Goal: Task Accomplishment & Management: Manage account settings

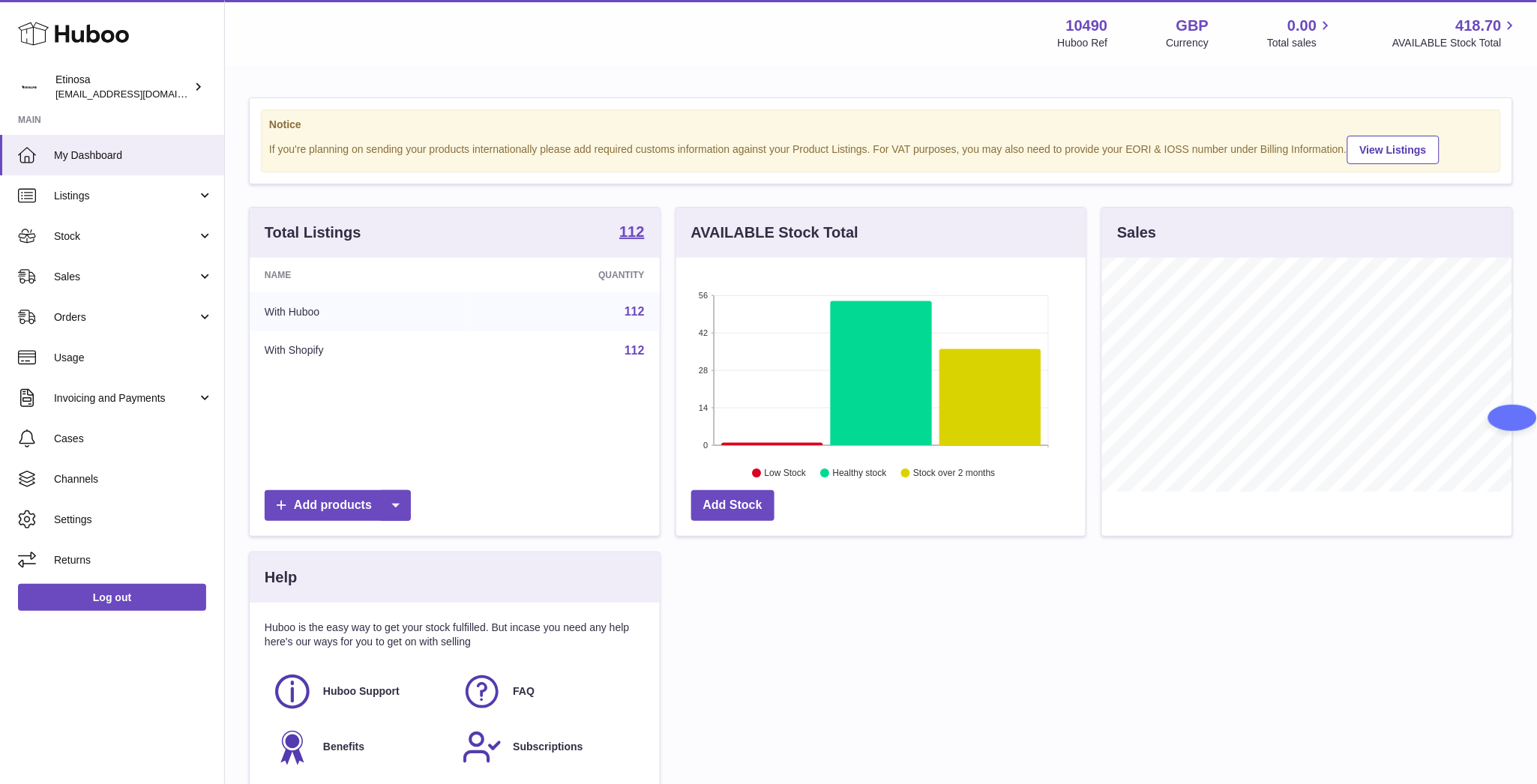
scroll to position [234, 410]
click at [88, 266] on link "Sales" at bounding box center [112, 277] width 224 height 40
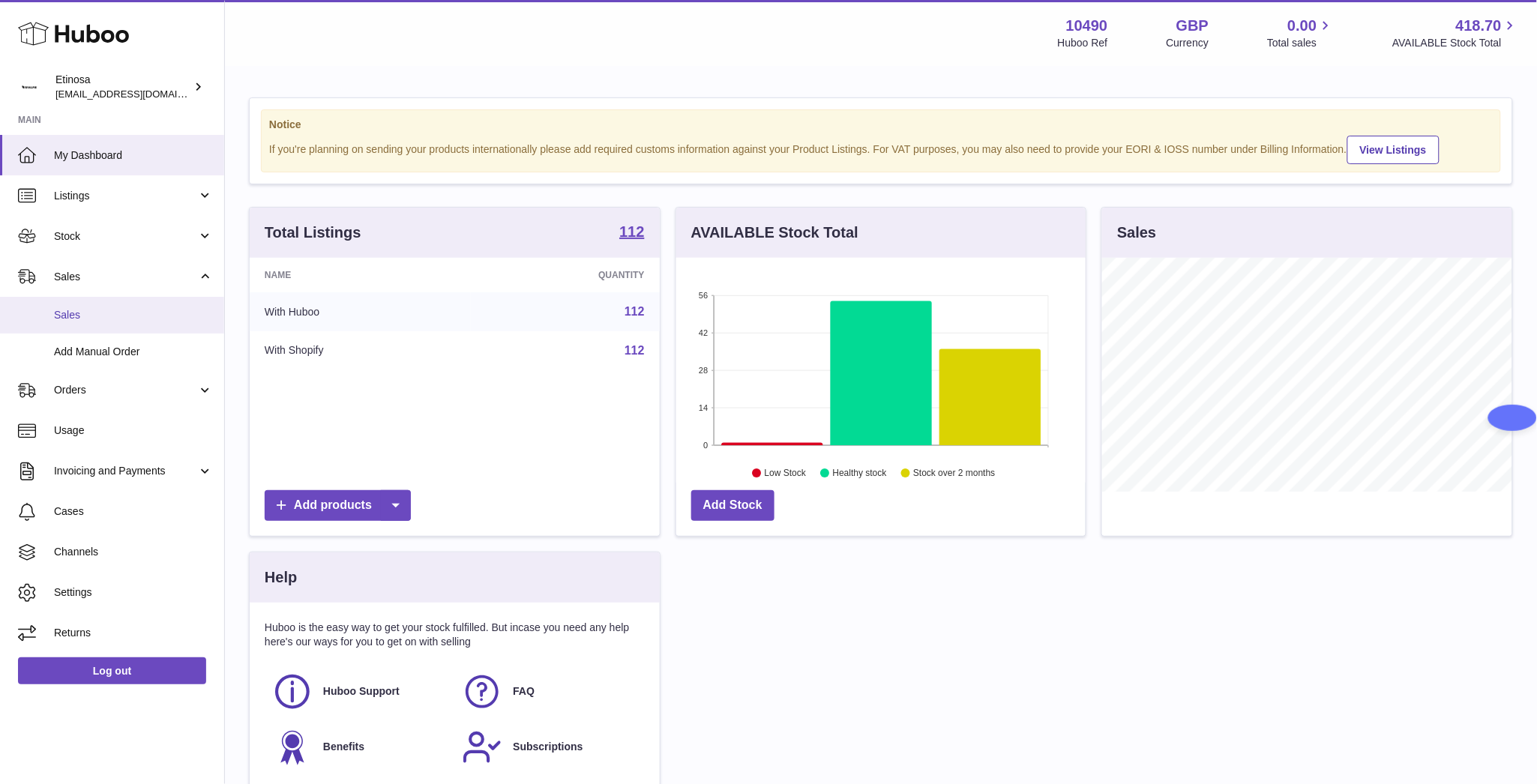
click at [122, 311] on span "Sales" at bounding box center [133, 315] width 159 height 15
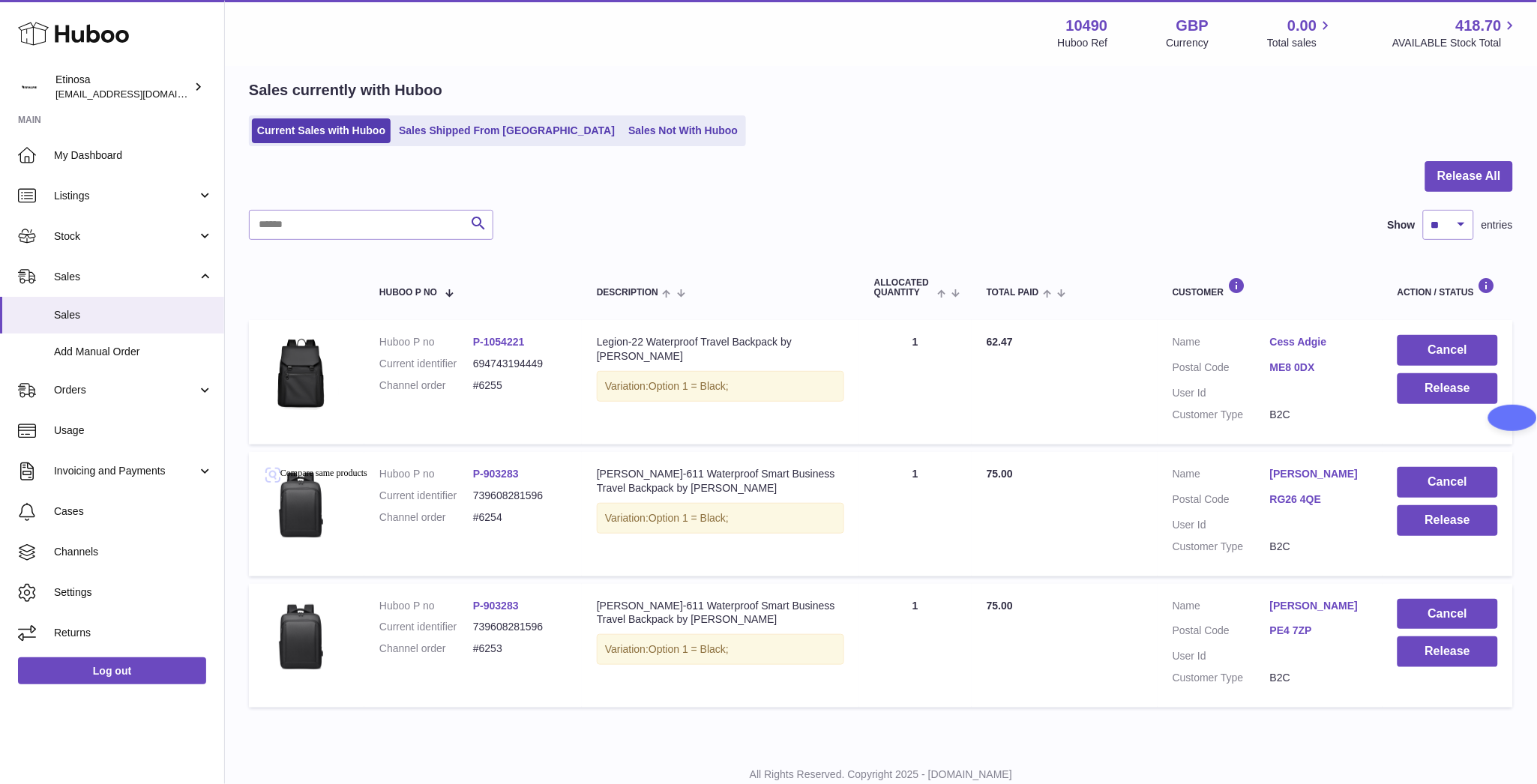
scroll to position [104, 0]
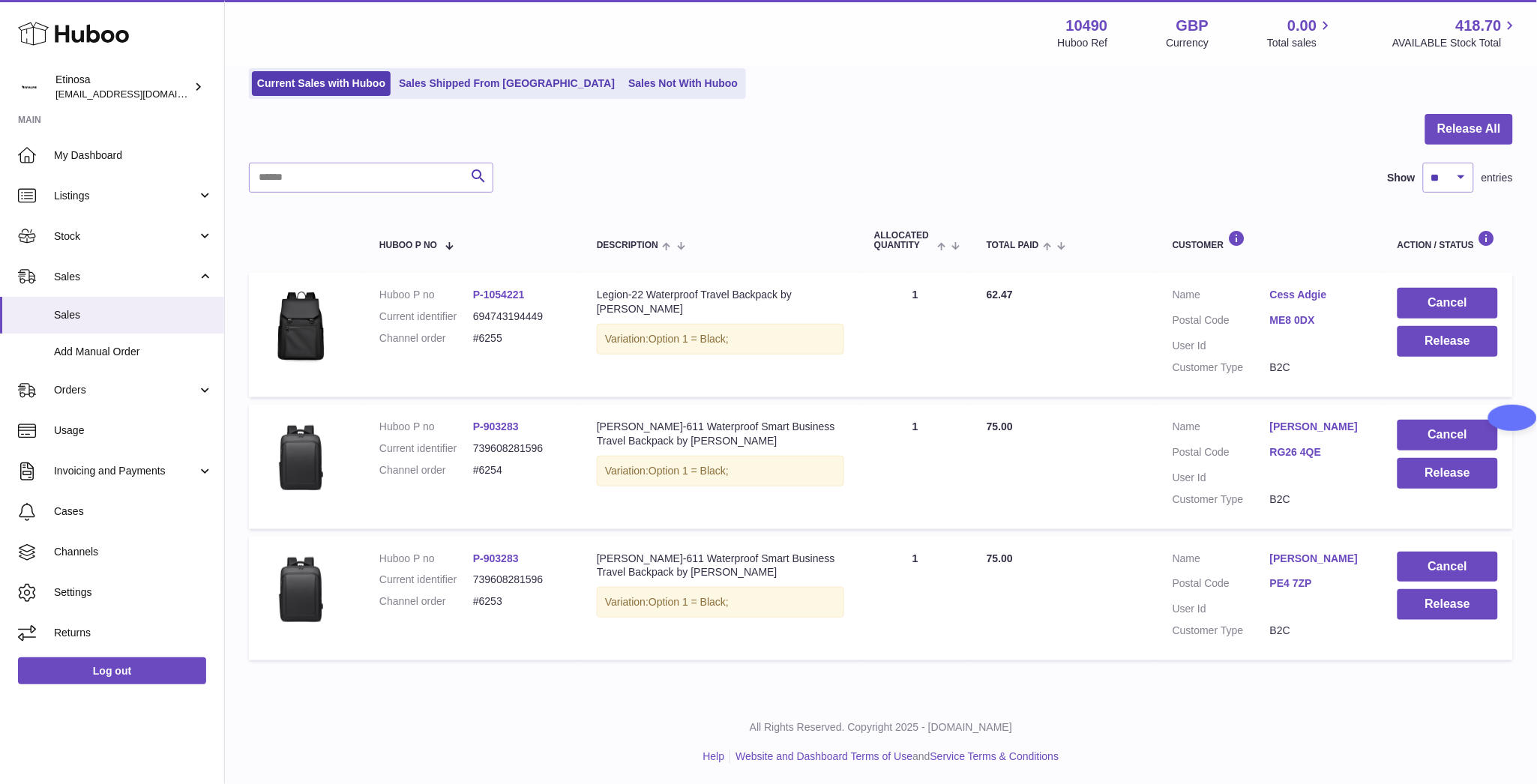
drag, startPoint x: 508, startPoint y: 607, endPoint x: 470, endPoint y: 603, distance: 38.2
click at [470, 603] on dl "Huboo P no P-903283 Current identifier 739608281596 Channel order #6253" at bounding box center [473, 584] width 187 height 65
copy dl "#6253"
drag, startPoint x: 509, startPoint y: 470, endPoint x: 474, endPoint y: 472, distance: 35.1
click at [474, 472] on dd "#6254" at bounding box center [520, 470] width 94 height 15
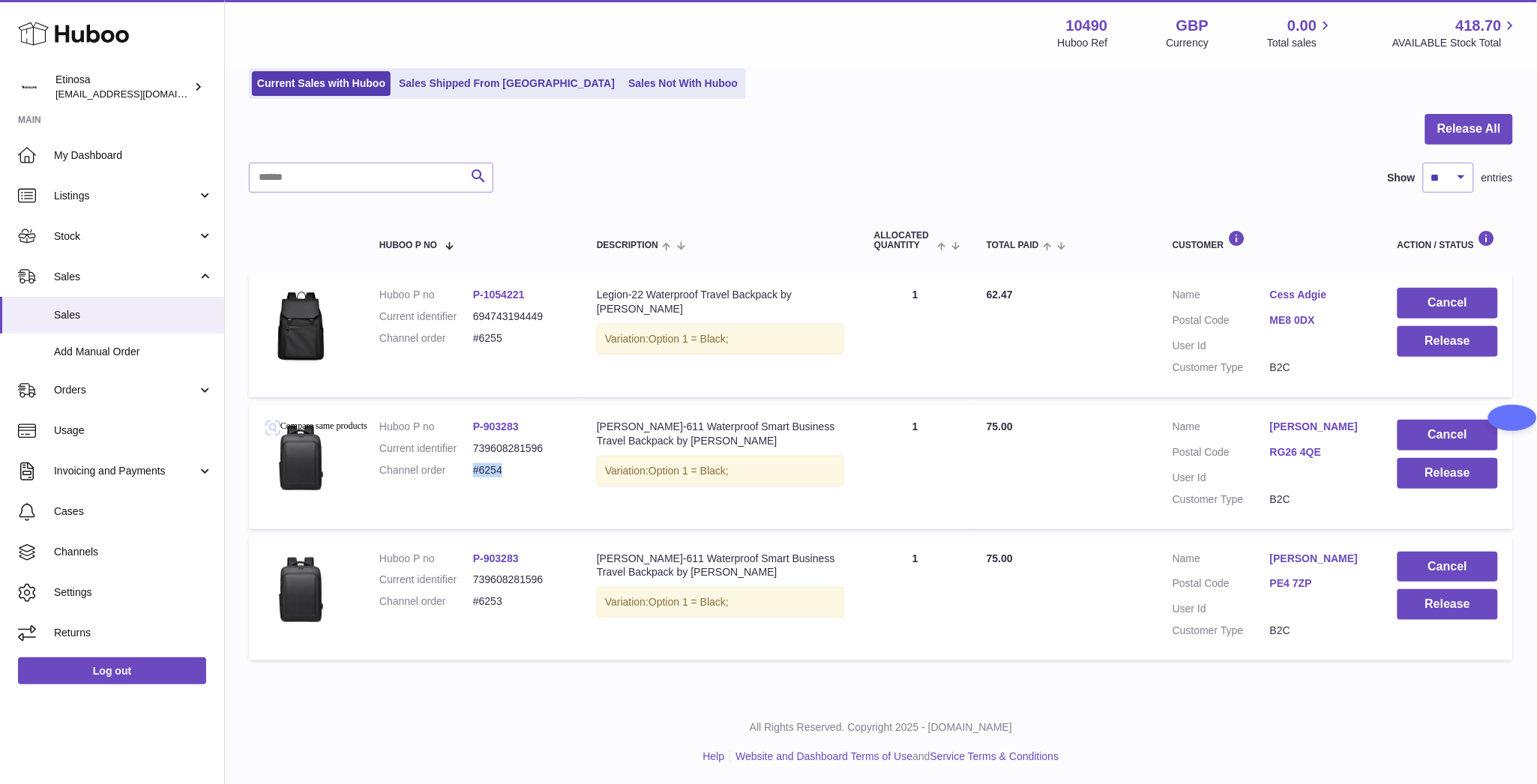
copy dd "#6254"
drag, startPoint x: 516, startPoint y: 339, endPoint x: 470, endPoint y: 339, distance: 46.0
click at [470, 339] on dl "Huboo P no P-1054221 Current identifier 694743194449 Channel order #6255" at bounding box center [473, 320] width 187 height 65
copy dl "#6255"
click at [1193, 712] on div "All Rights Reserved. Copyright 2025 - [DOMAIN_NAME] Help Website and Dashboard …" at bounding box center [880, 742] width 1312 height 88
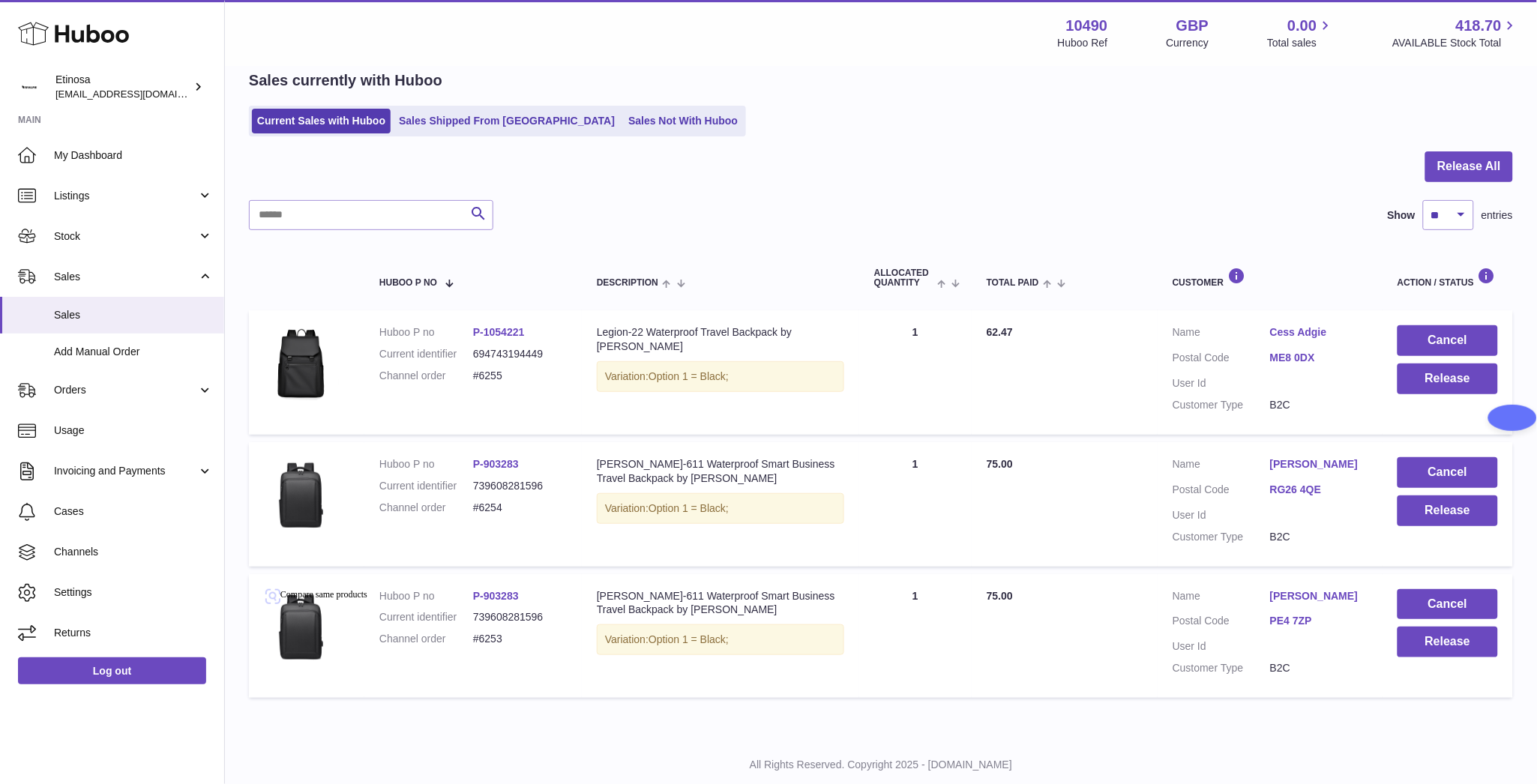
scroll to position [104, 0]
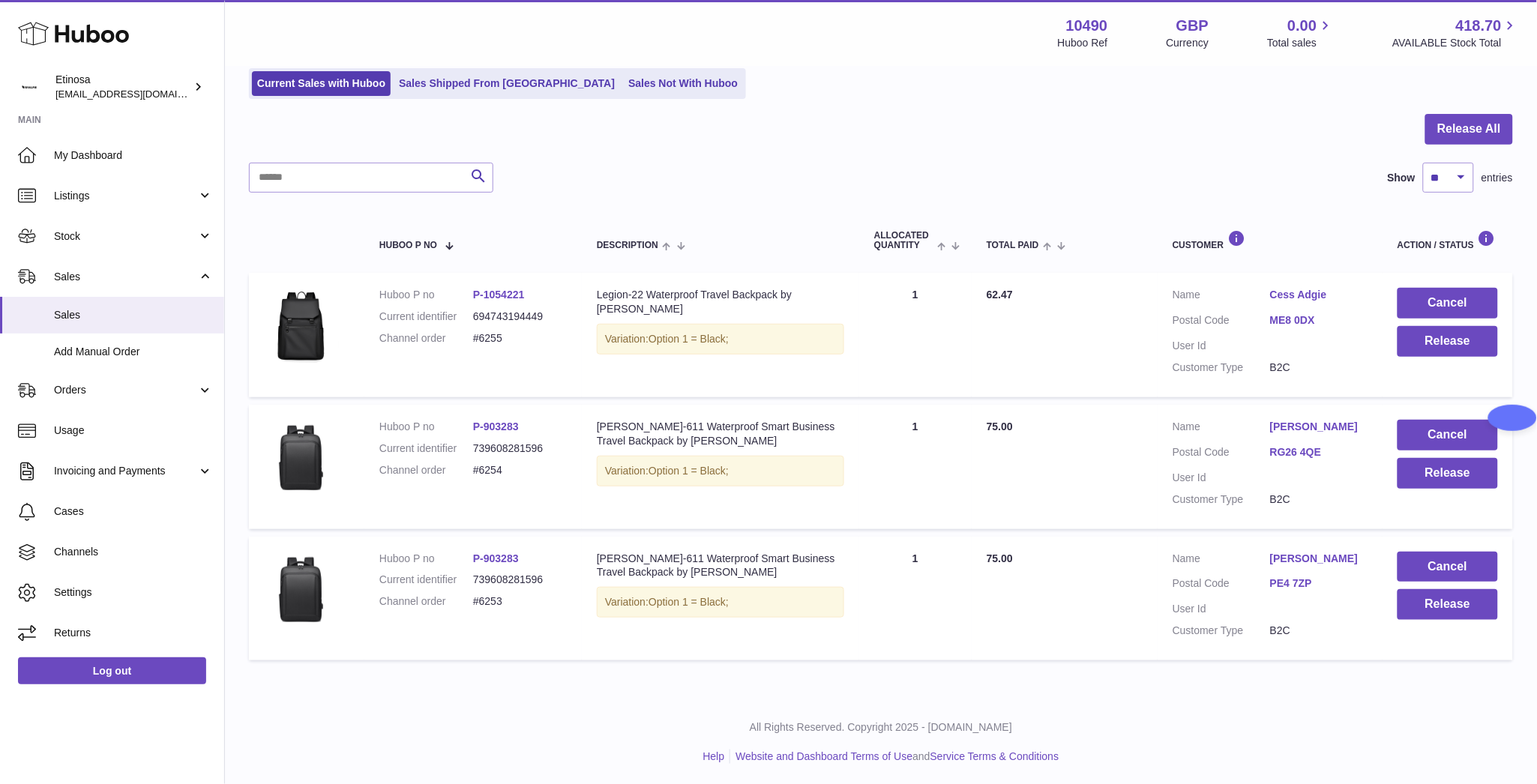
click at [1167, 706] on div "All Rights Reserved. Copyright 2025 - [DOMAIN_NAME] Help Website and Dashboard …" at bounding box center [880, 742] width 1312 height 88
click at [1200, 706] on div "All Rights Reserved. Copyright 2025 - [DOMAIN_NAME] Help Website and Dashboard …" at bounding box center [880, 742] width 1312 height 88
click at [856, 143] on div at bounding box center [880, 138] width 1265 height 49
click at [808, 98] on div "Current Sales with Huboo Sales Shipped From [GEOGRAPHIC_DATA] Sales Not With Hu…" at bounding box center [880, 83] width 1265 height 31
click at [973, 123] on div at bounding box center [880, 138] width 1265 height 49
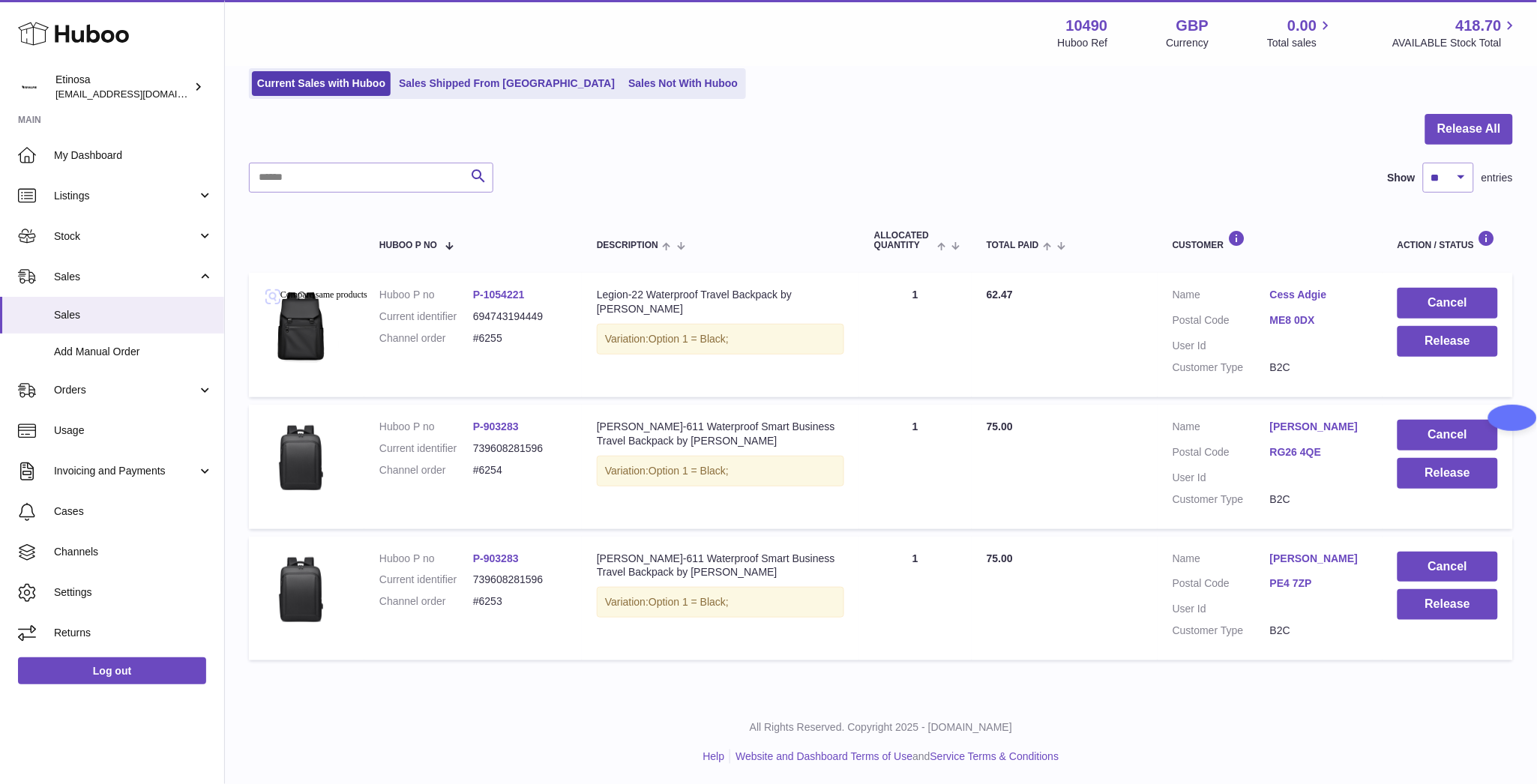
click at [945, 109] on div "My Huboo - Sales report Sales currently with Huboo Current Sales with Huboo Sal…" at bounding box center [880, 331] width 1312 height 734
click at [987, 155] on div at bounding box center [880, 138] width 1265 height 49
click at [907, 148] on div at bounding box center [880, 138] width 1265 height 49
click at [984, 145] on div at bounding box center [880, 138] width 1265 height 49
click at [815, 148] on div at bounding box center [880, 138] width 1265 height 49
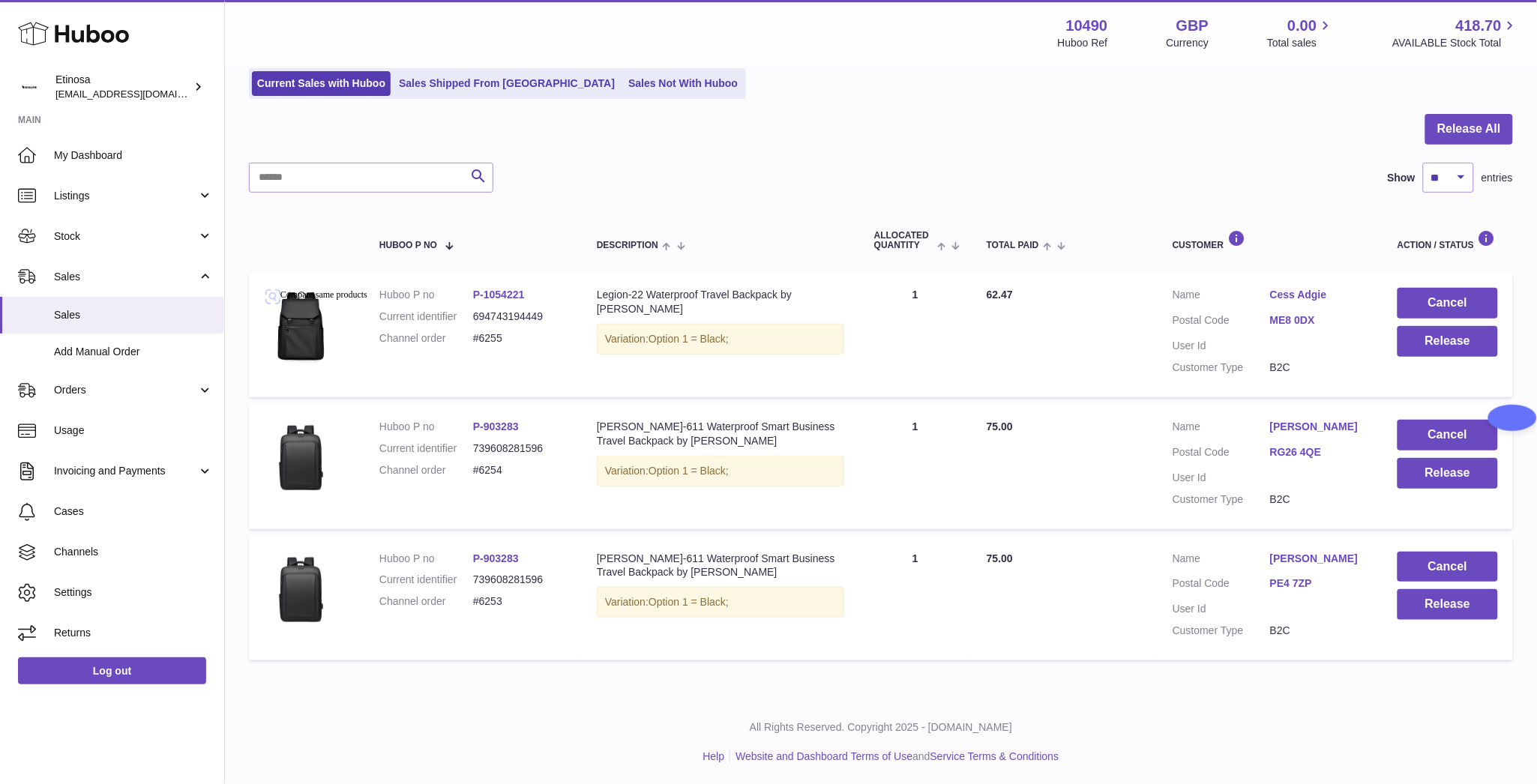
click at [927, 160] on div at bounding box center [880, 138] width 1265 height 49
click at [1077, 136] on div at bounding box center [880, 138] width 1265 height 49
click at [1244, 721] on p "All Rights Reserved. Copyright 2025 - [DOMAIN_NAME]" at bounding box center [880, 728] width 1288 height 15
click at [66, 315] on span "Sales" at bounding box center [133, 315] width 159 height 15
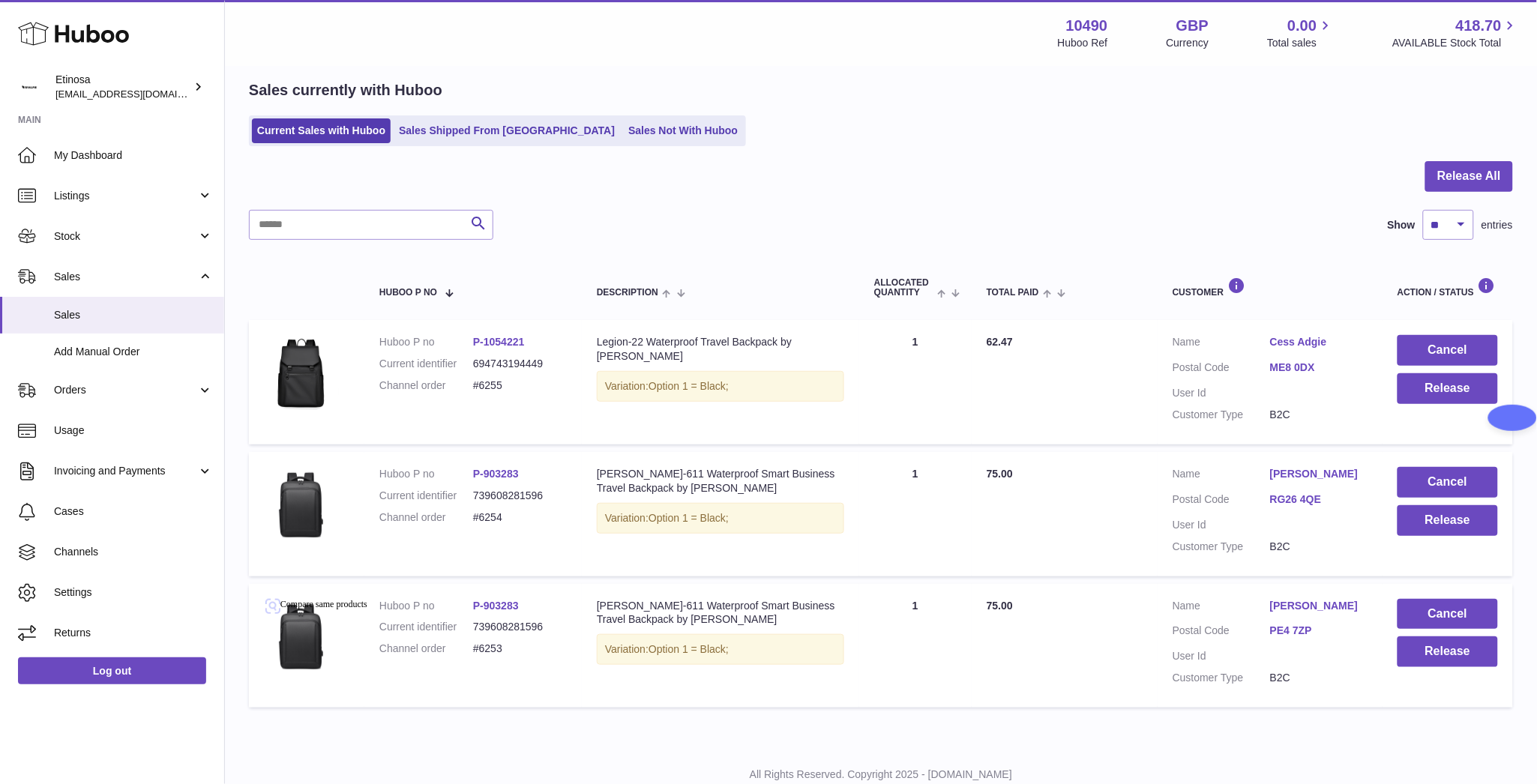
scroll to position [104, 0]
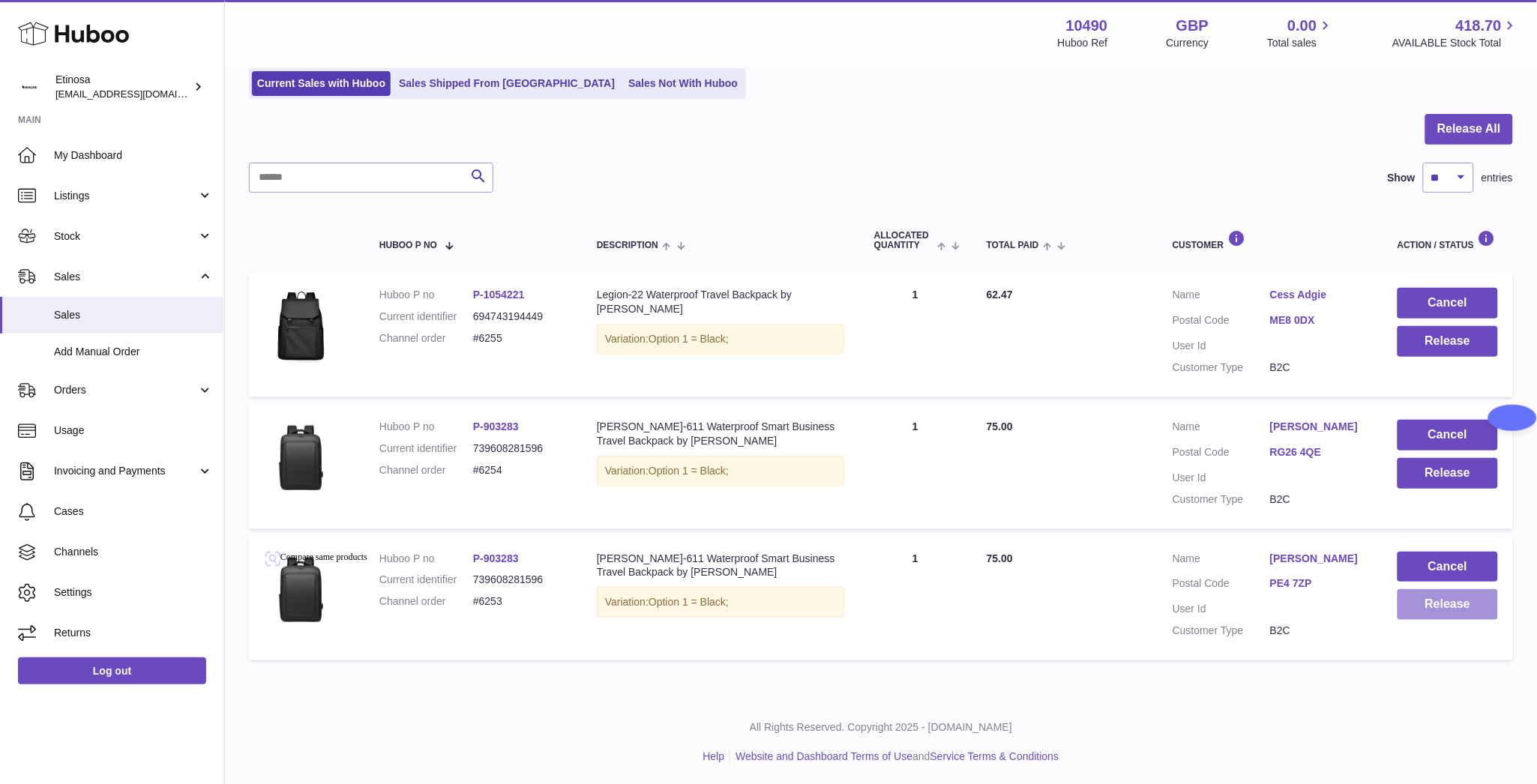
click at [1456, 600] on button "Release" at bounding box center [1448, 605] width 101 height 31
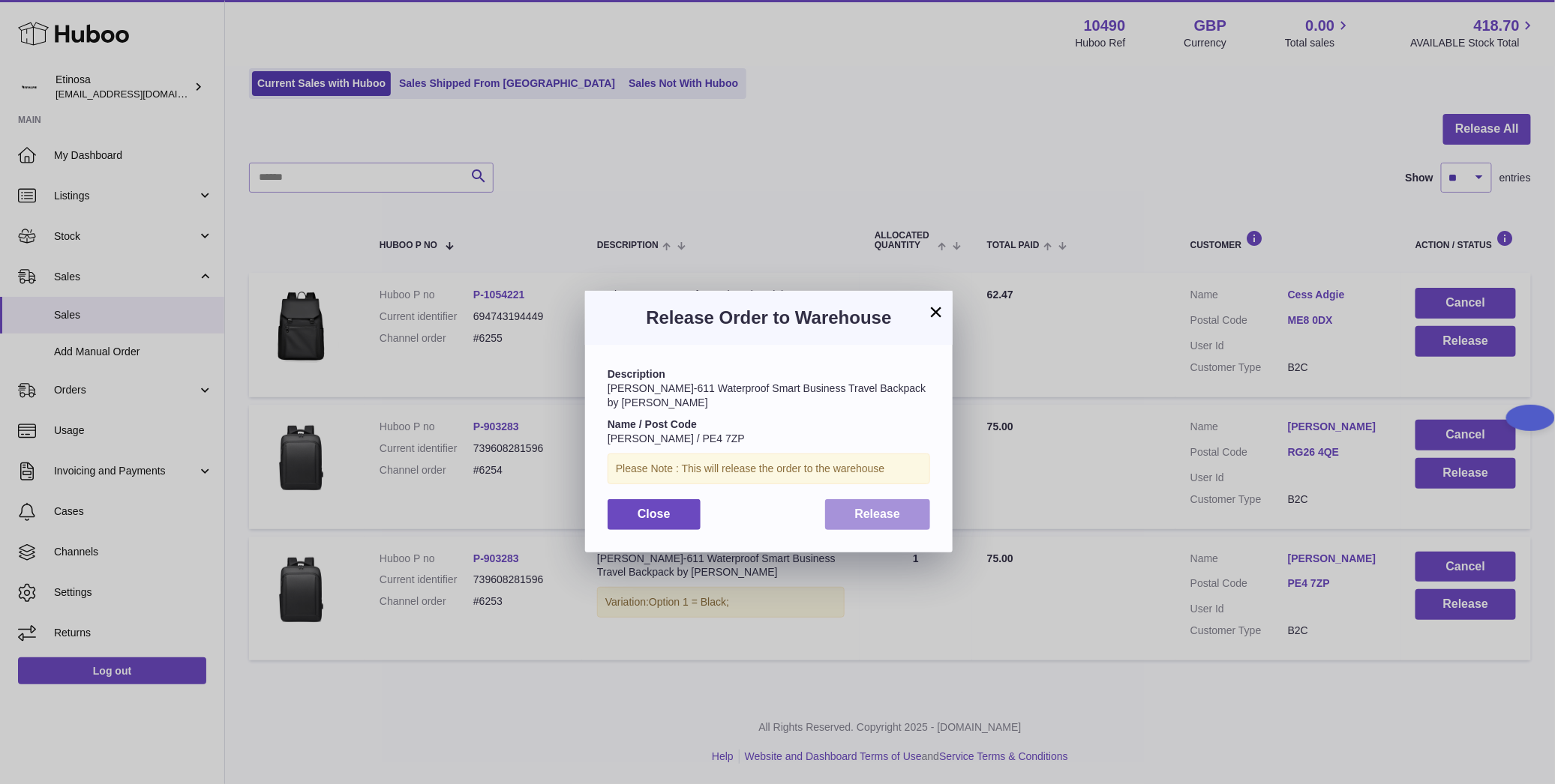
click at [879, 509] on button "Release" at bounding box center [877, 515] width 106 height 31
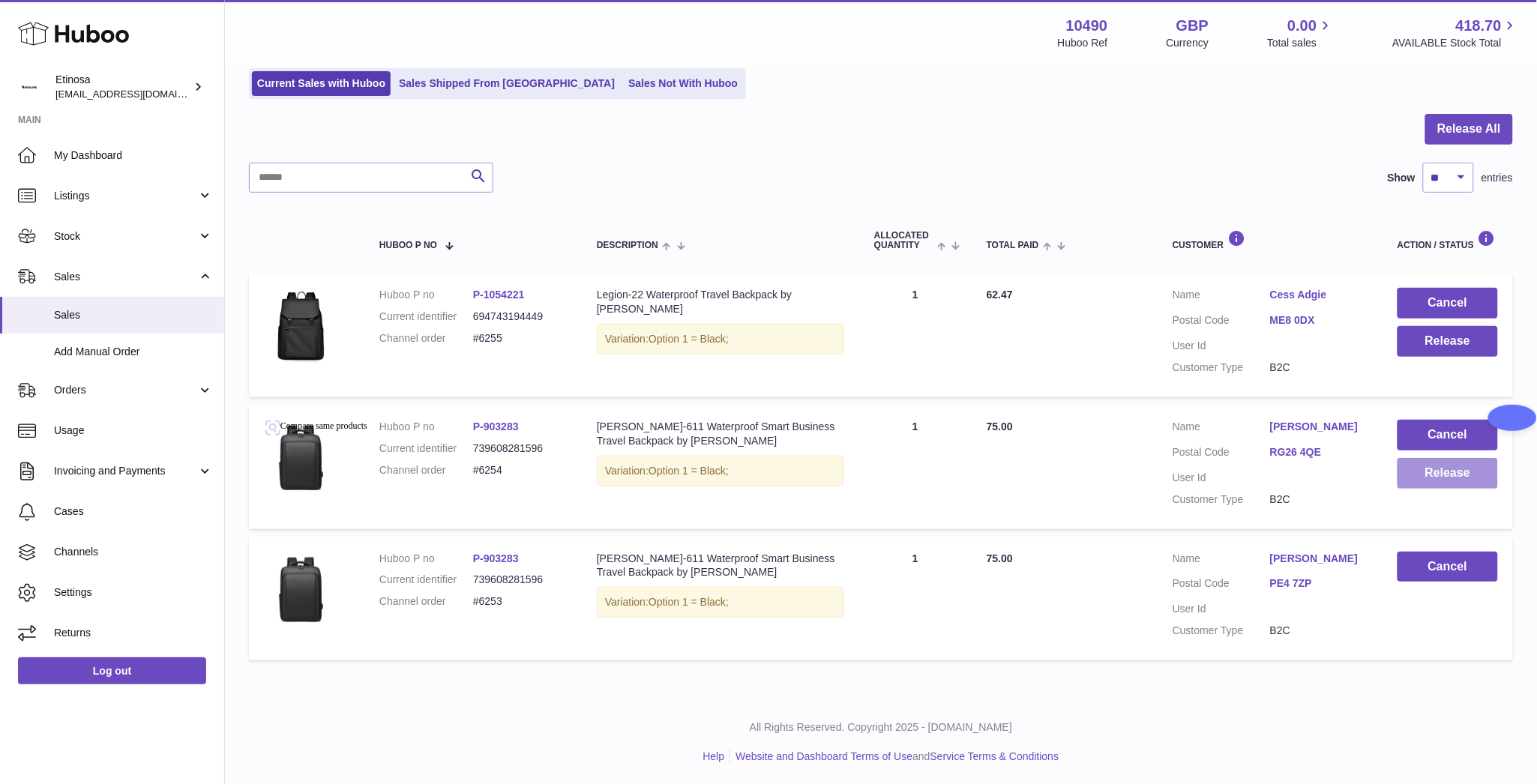
click at [1470, 486] on button "Release" at bounding box center [1448, 474] width 101 height 31
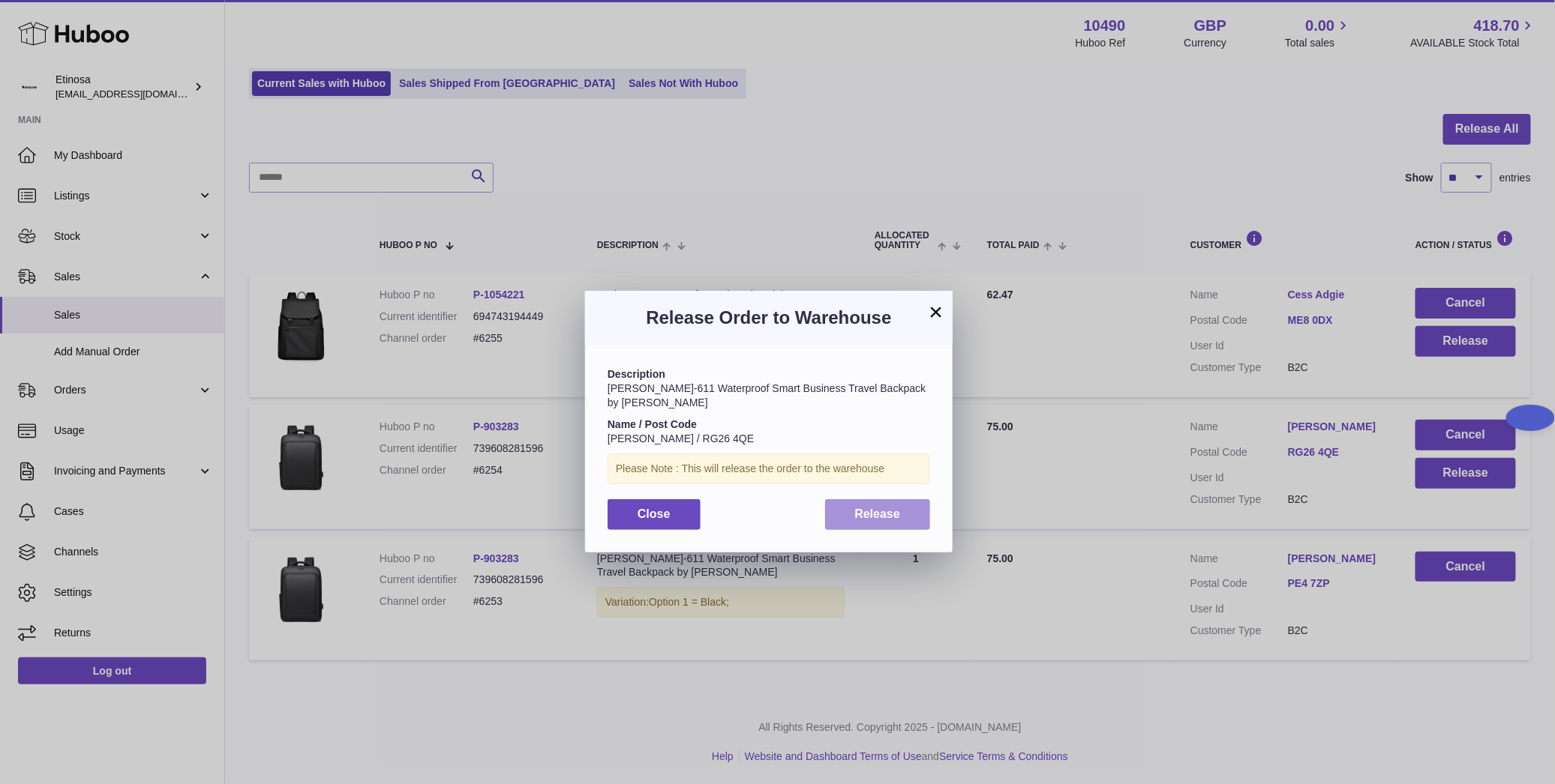
click at [854, 508] on button "Release" at bounding box center [877, 515] width 106 height 31
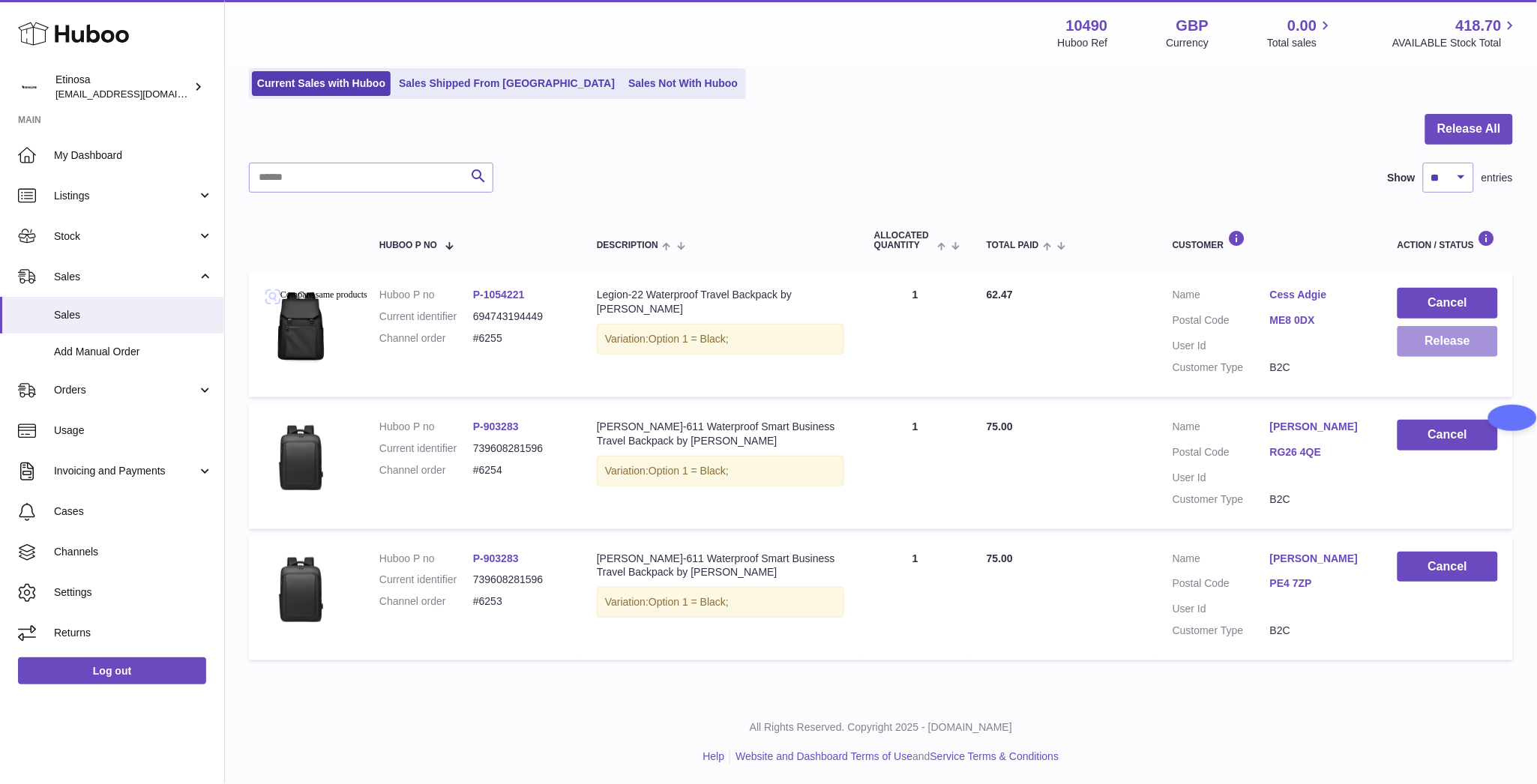
click at [1448, 333] on button "Release" at bounding box center [1448, 342] width 101 height 31
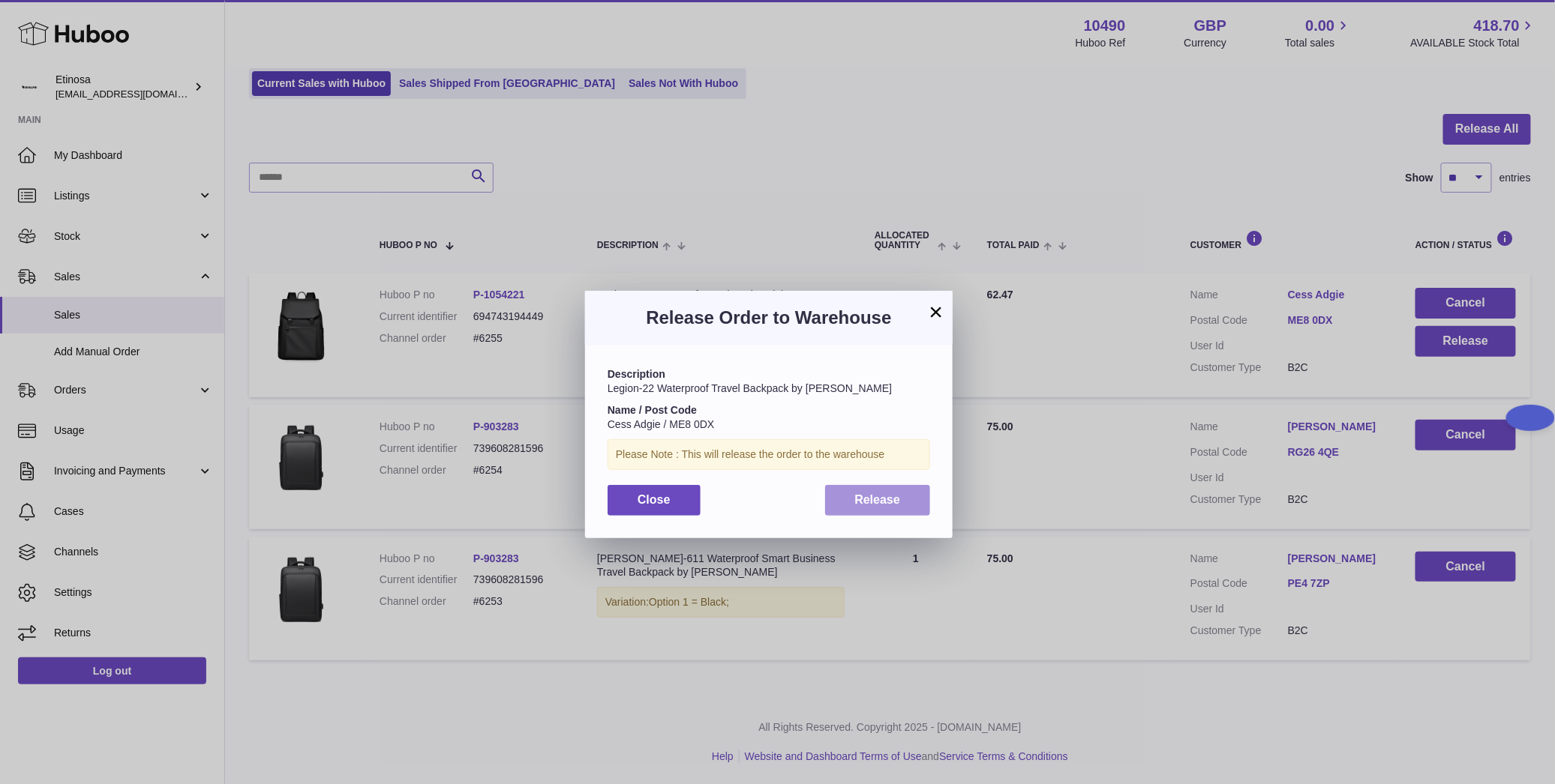
click at [881, 494] on span "Release" at bounding box center [878, 500] width 46 height 13
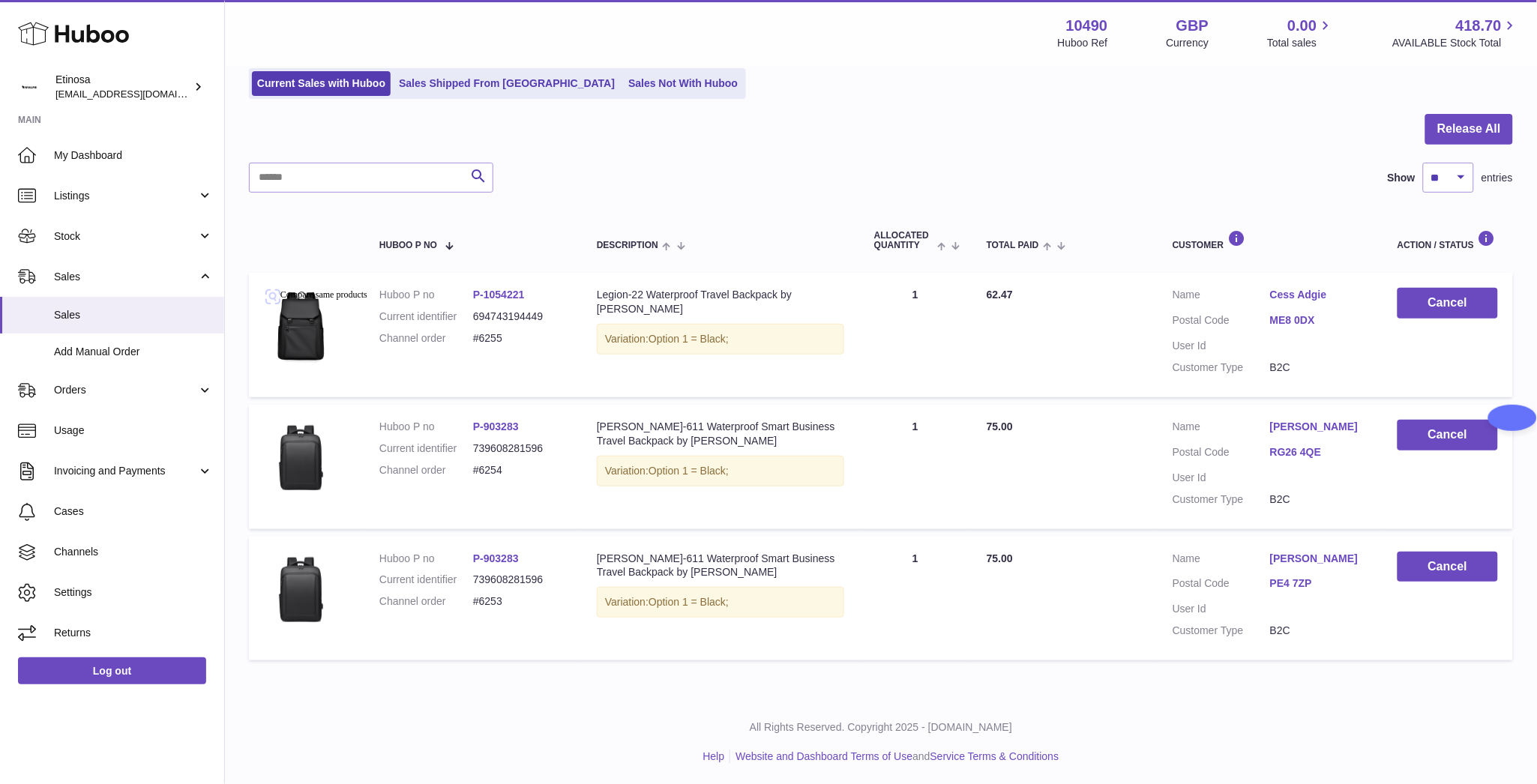
click at [902, 150] on div at bounding box center [880, 138] width 1265 height 49
click at [842, 159] on div at bounding box center [880, 138] width 1265 height 49
click at [857, 148] on div at bounding box center [880, 138] width 1265 height 49
click at [1304, 729] on p "All Rights Reserved. Copyright 2025 - [DOMAIN_NAME]" at bounding box center [880, 728] width 1288 height 15
